Goal: Transaction & Acquisition: Download file/media

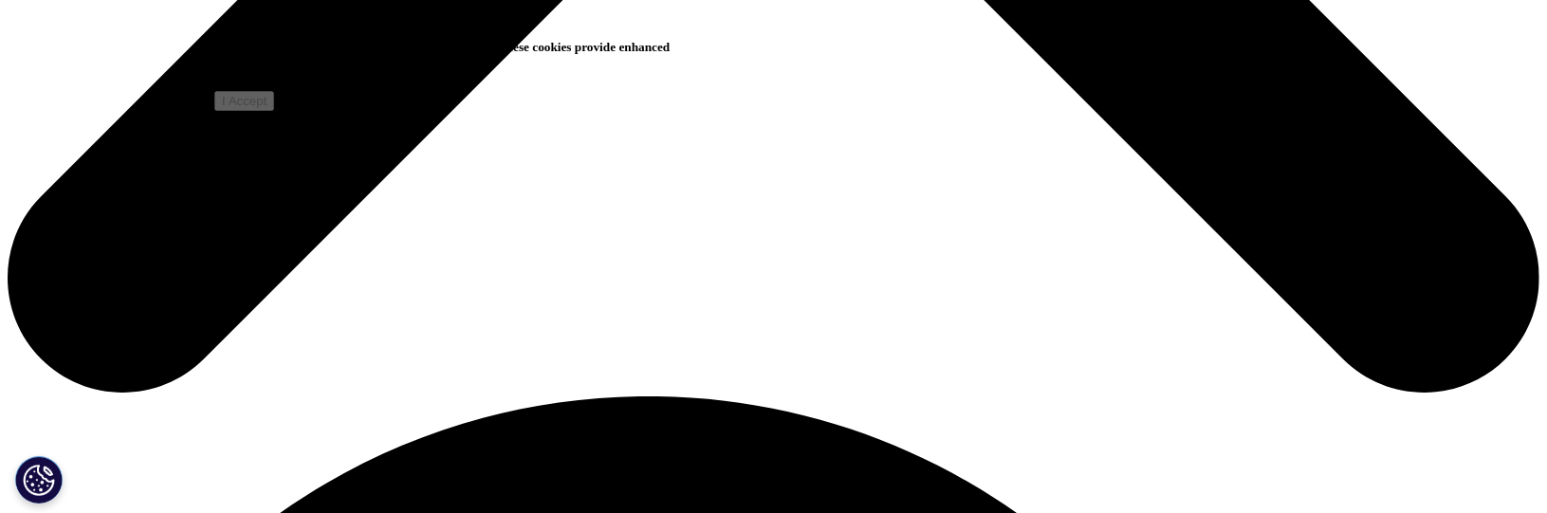
scroll to position [1232, 0]
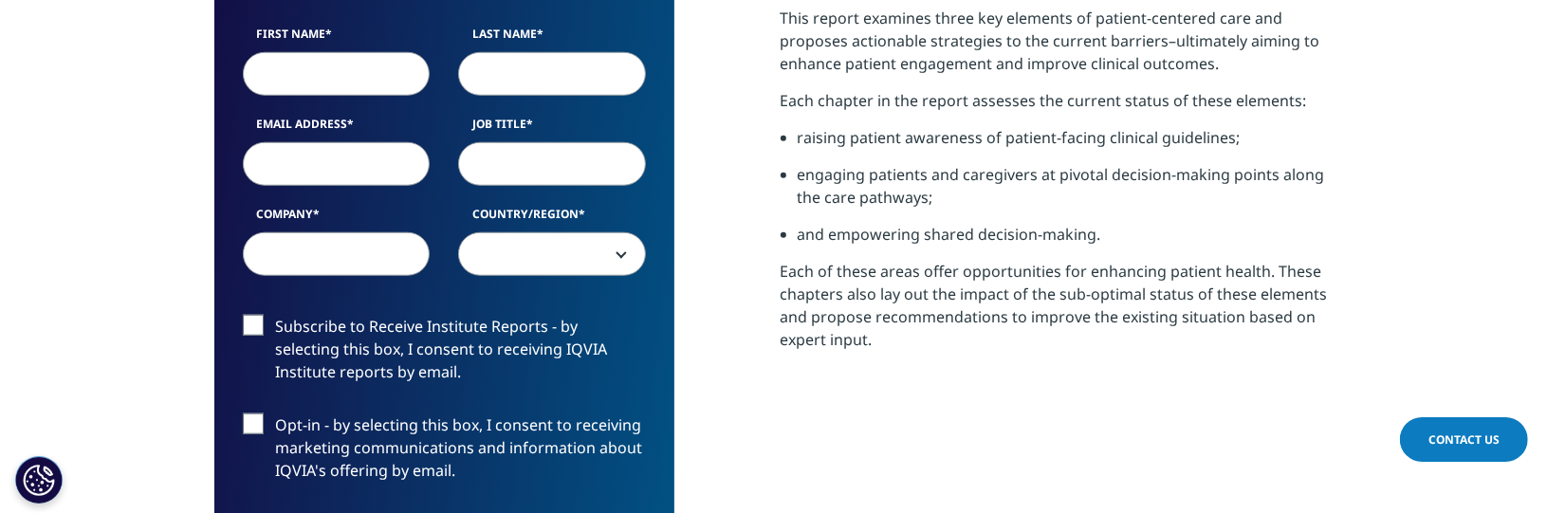
scroll to position [1043, 0]
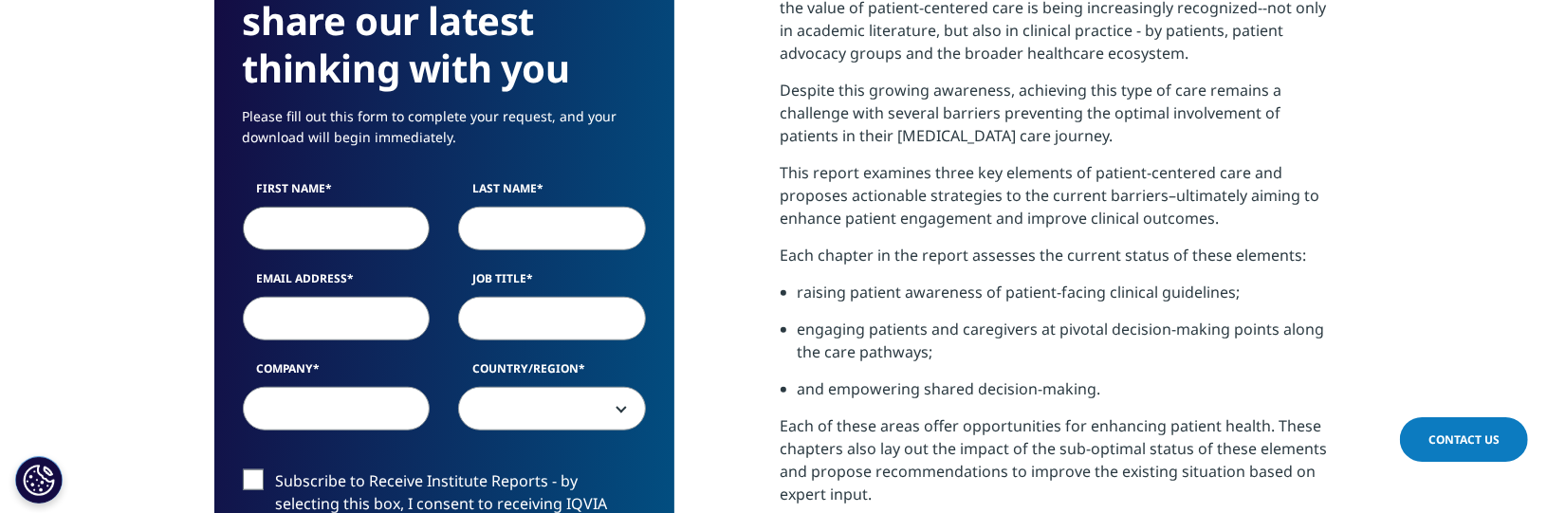
click at [323, 220] on input "First Name" at bounding box center [337, 229] width 188 height 44
type input "[PERSON_NAME]"
type input "Fierlbeck"
type input "[EMAIL_ADDRESS][DOMAIN_NAME]"
select select "Canada"
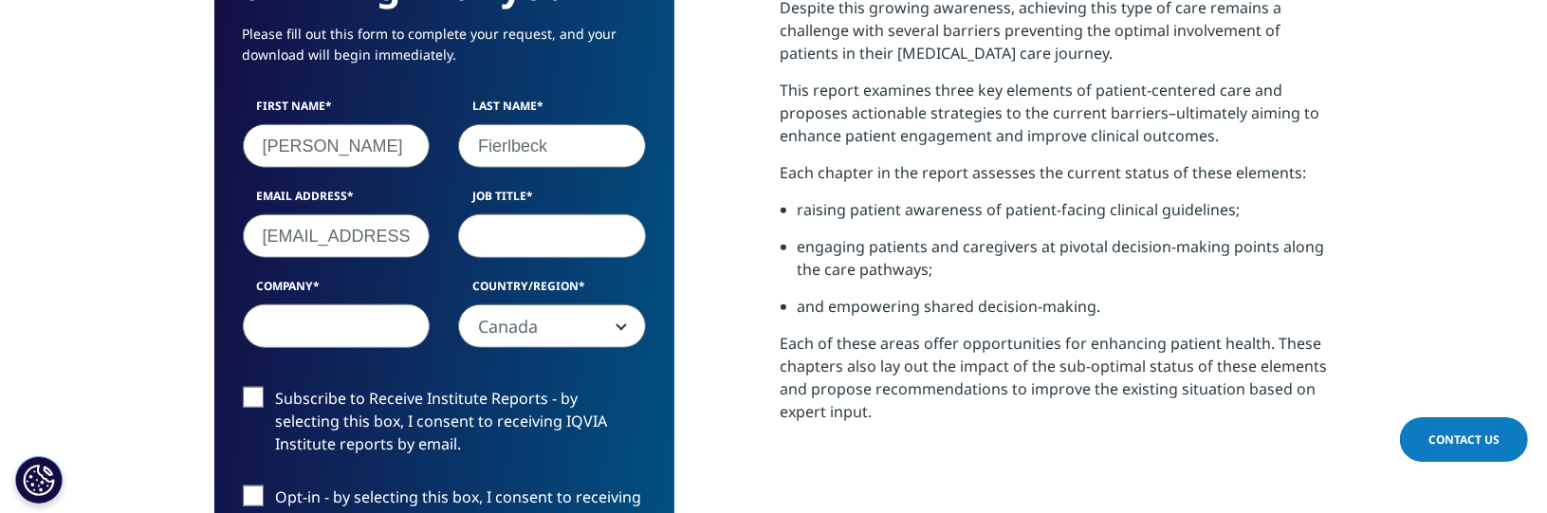
scroll to position [1138, 0]
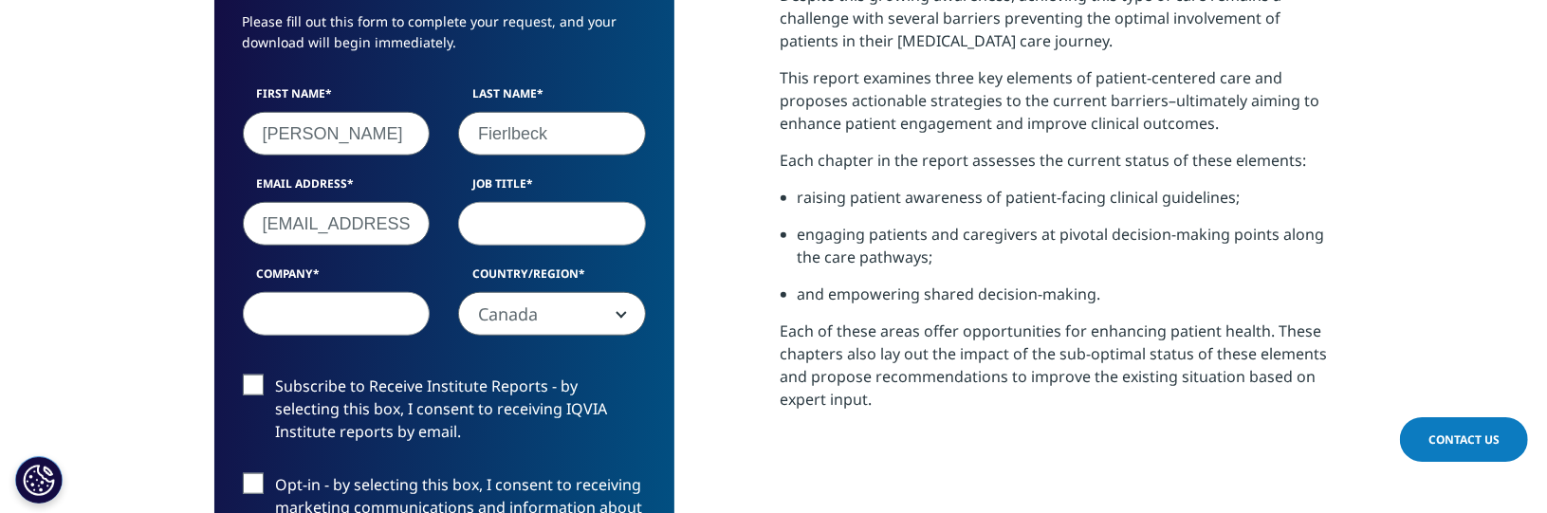
click at [526, 222] on input "Job Title" at bounding box center [552, 224] width 188 height 44
type input "Professor"
click at [366, 319] on input "Company" at bounding box center [337, 314] width 188 height 44
type input "[GEOGRAPHIC_DATA]"
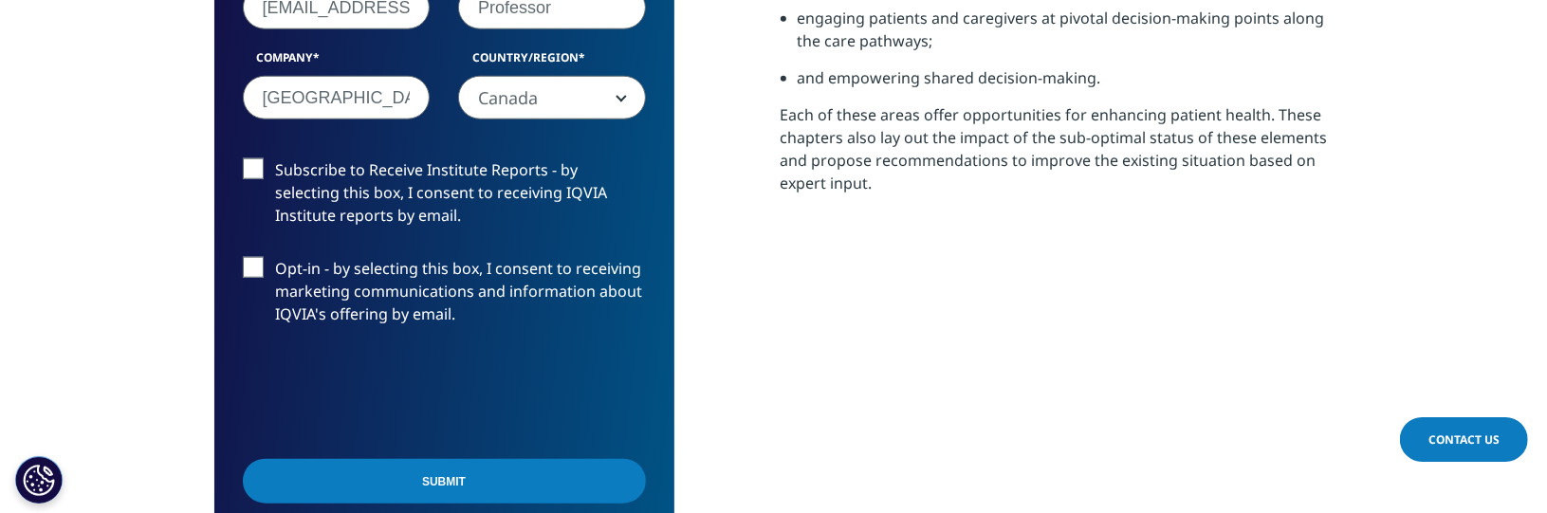
scroll to position [1423, 0]
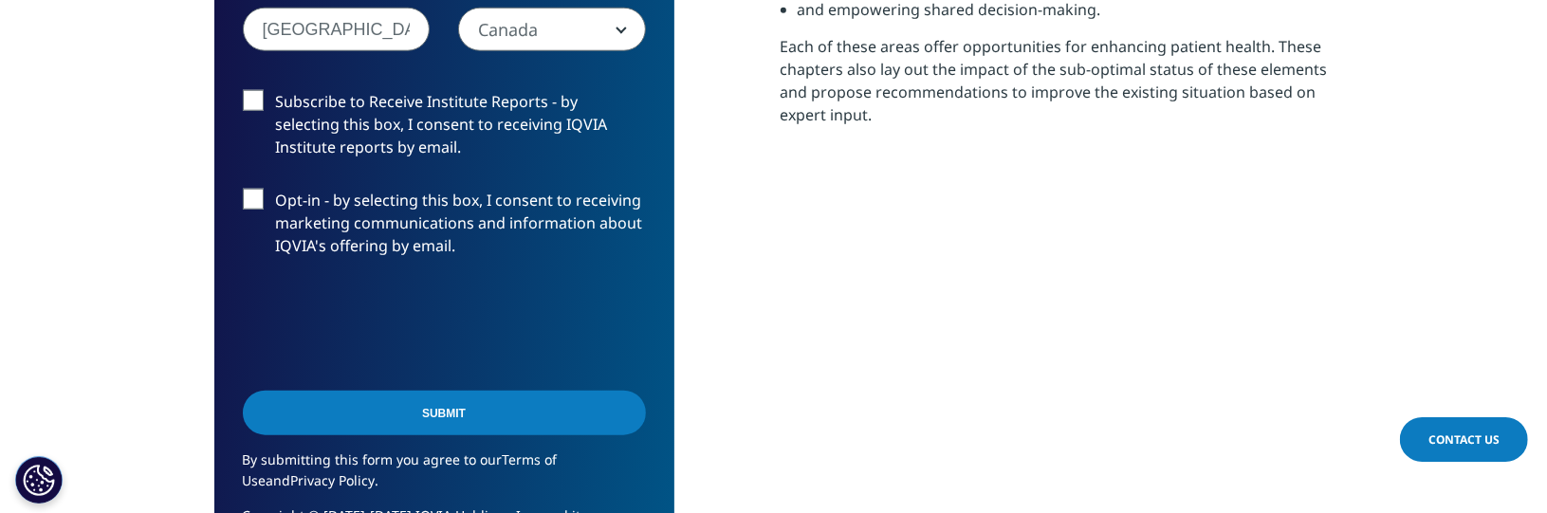
click at [457, 413] on input "Submit" at bounding box center [444, 413] width 403 height 45
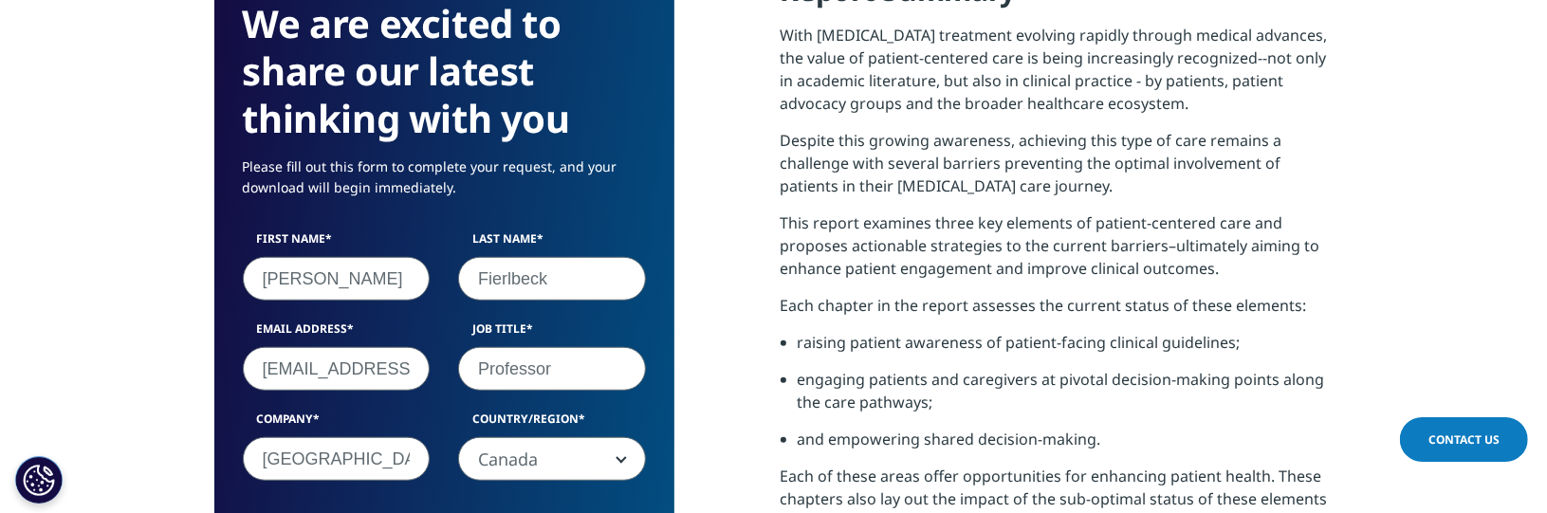
scroll to position [9, 9]
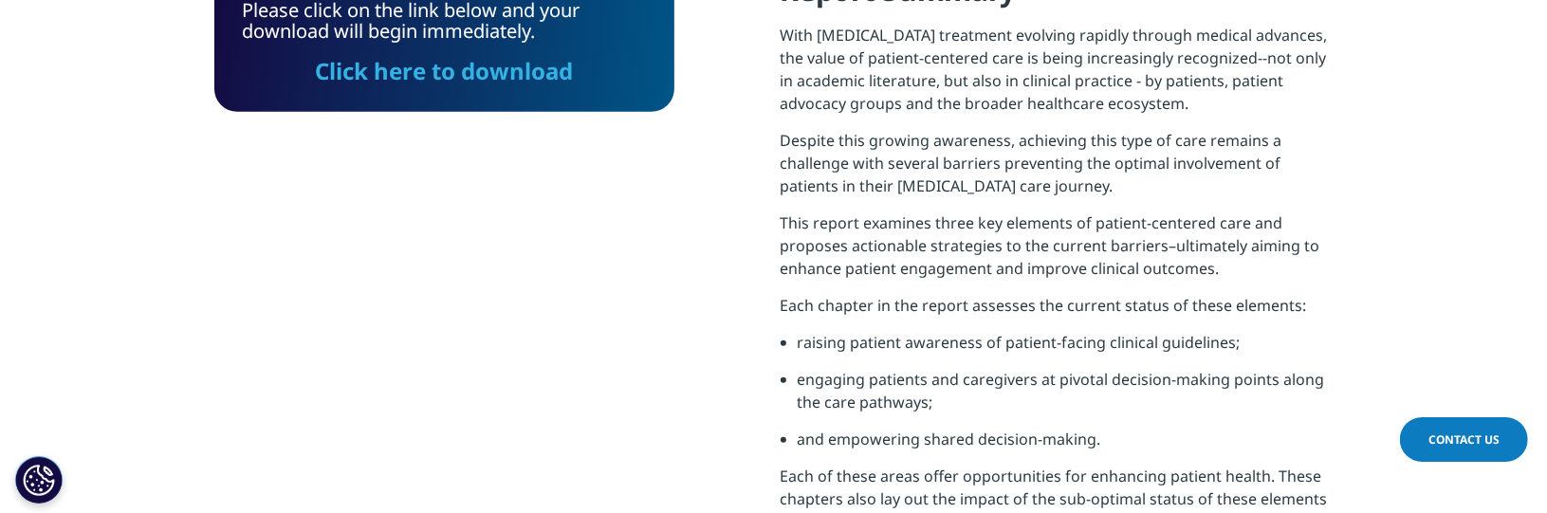
click at [376, 75] on link "Click here to download" at bounding box center [444, 70] width 258 height 31
